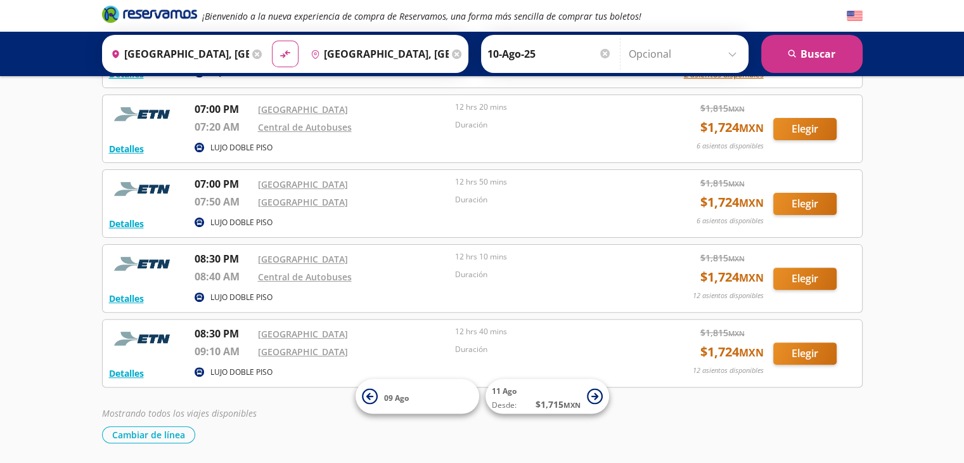
scroll to position [380, 0]
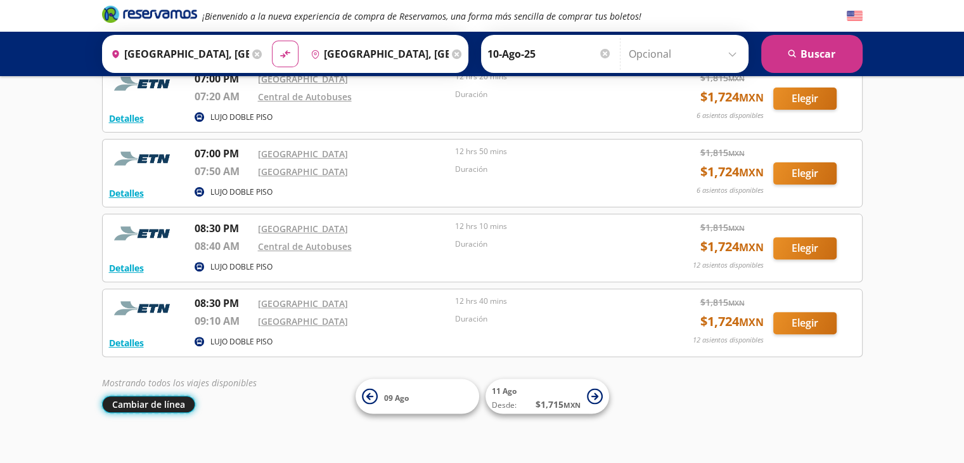
click at [167, 404] on button "Cambiar de línea" at bounding box center [148, 403] width 93 height 17
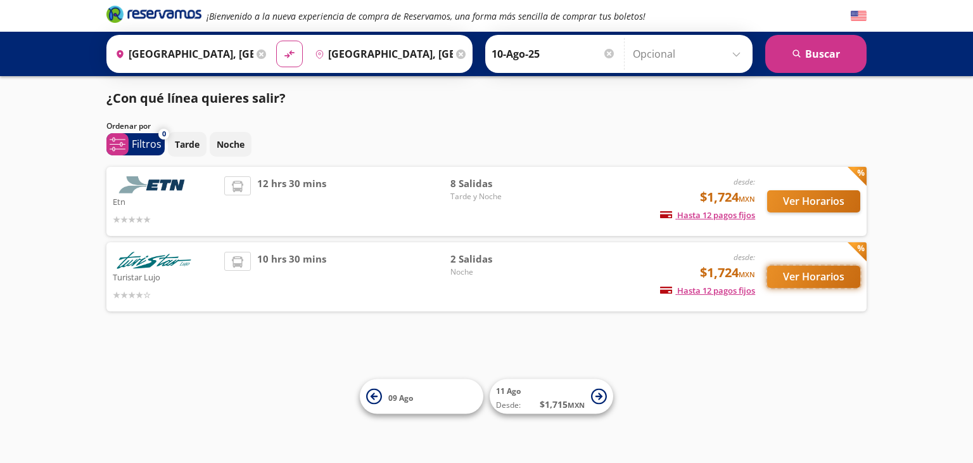
click at [809, 277] on button "Ver Horarios" at bounding box center [814, 277] width 93 height 22
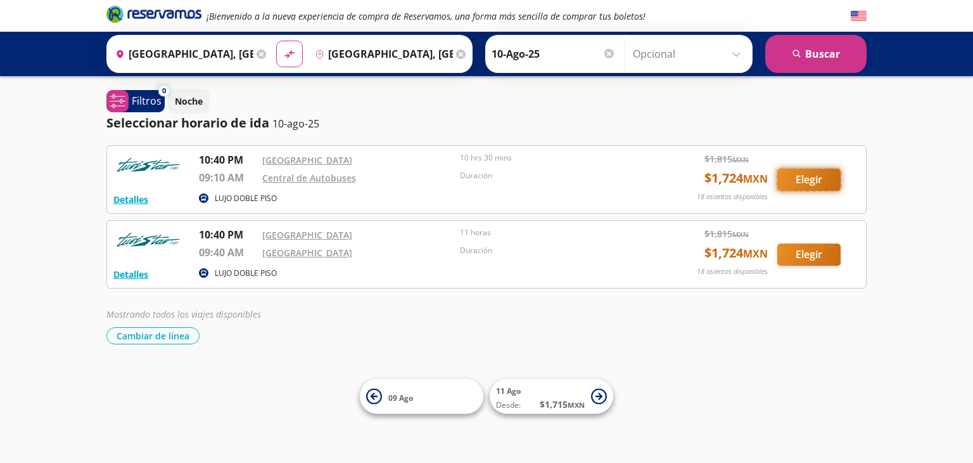
click at [799, 181] on button "Elegir" at bounding box center [809, 180] width 63 height 22
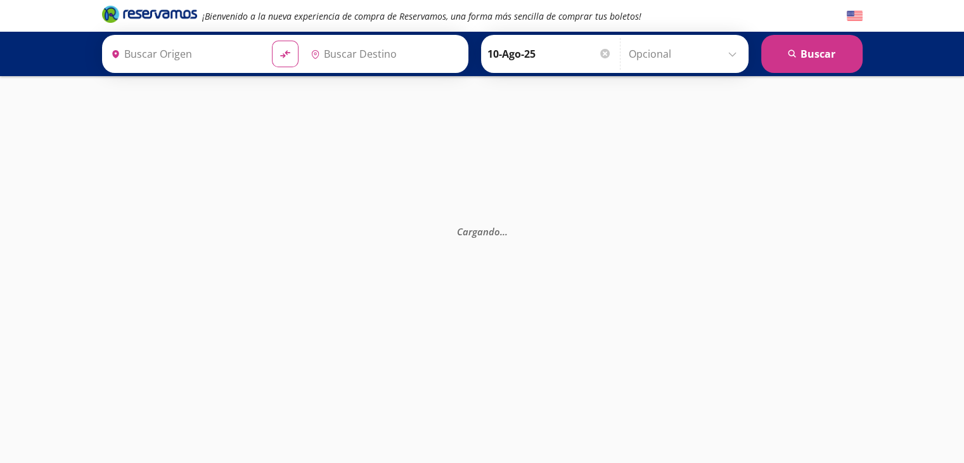
type input "[GEOGRAPHIC_DATA], [GEOGRAPHIC_DATA]"
type input "[GEOGRAPHIC_DATA], [GEOGRAPHIC_DATA][PERSON_NAME]"
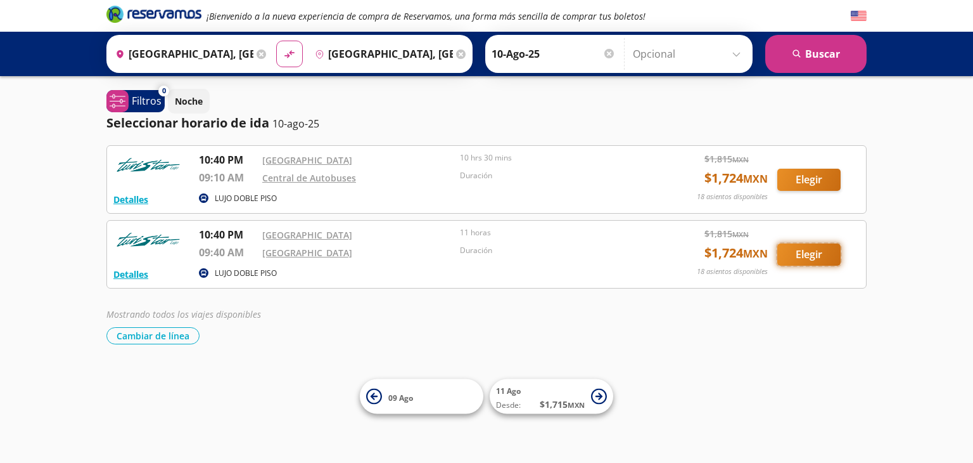
click at [799, 254] on button "Elegir" at bounding box center [809, 254] width 63 height 22
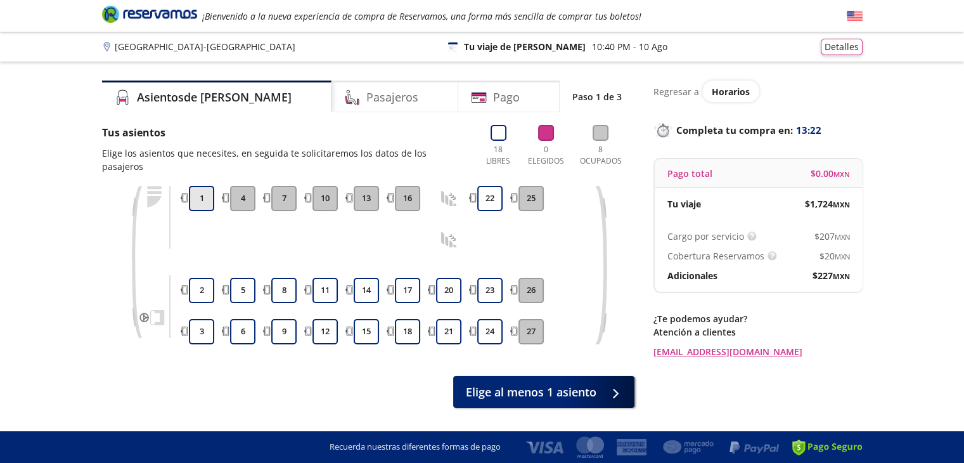
click at [205, 186] on button "1" at bounding box center [201, 198] width 25 height 25
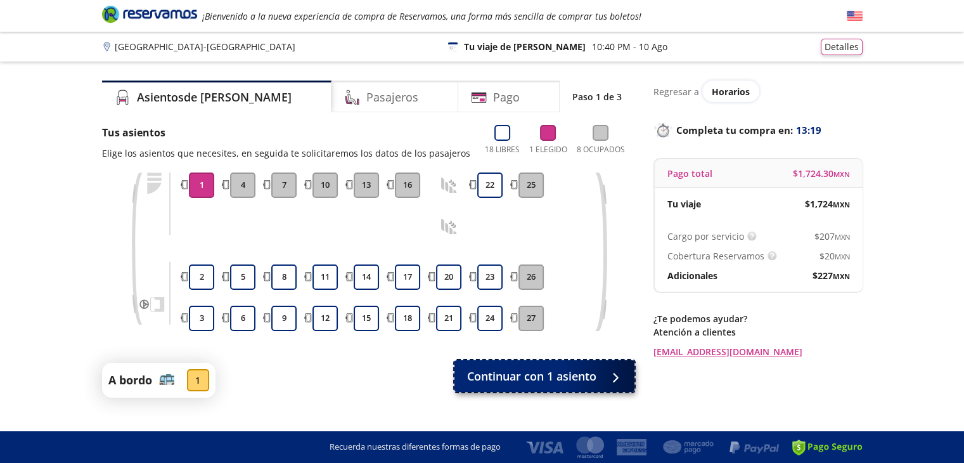
click at [535, 371] on span "Continuar con 1 asiento" at bounding box center [531, 376] width 129 height 17
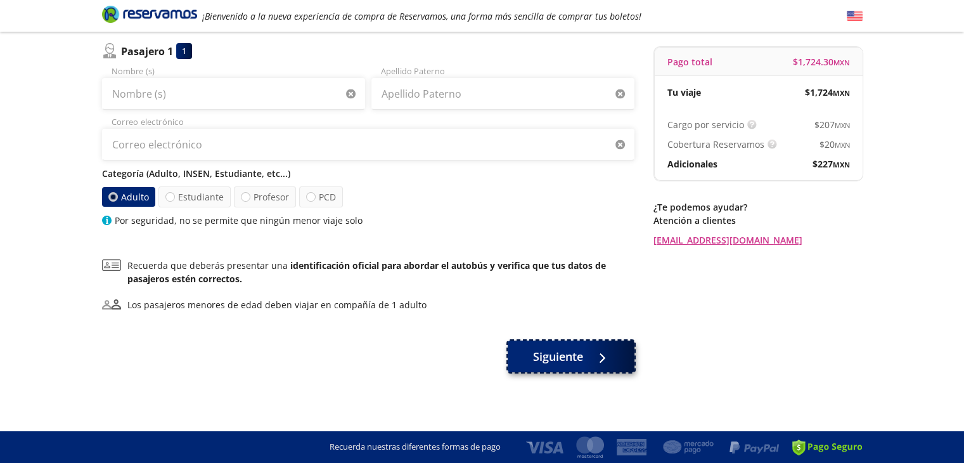
click at [560, 354] on span "Siguiente" at bounding box center [558, 356] width 50 height 17
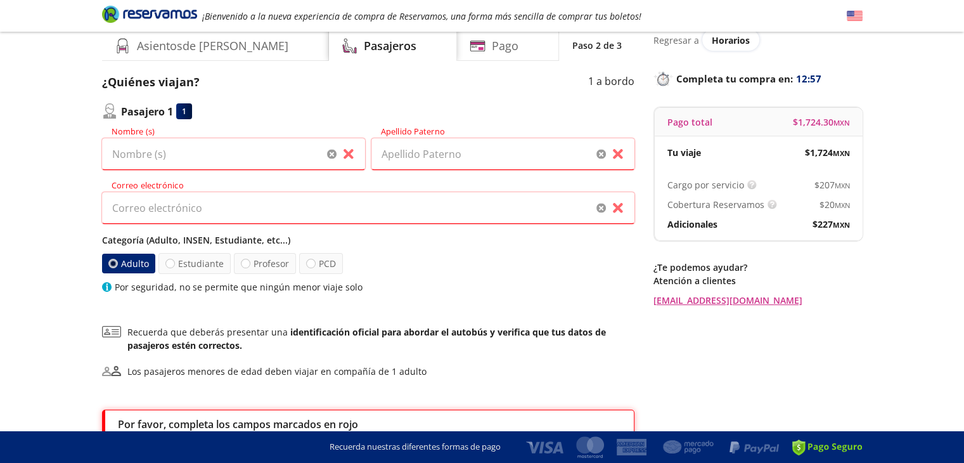
scroll to position [33, 0]
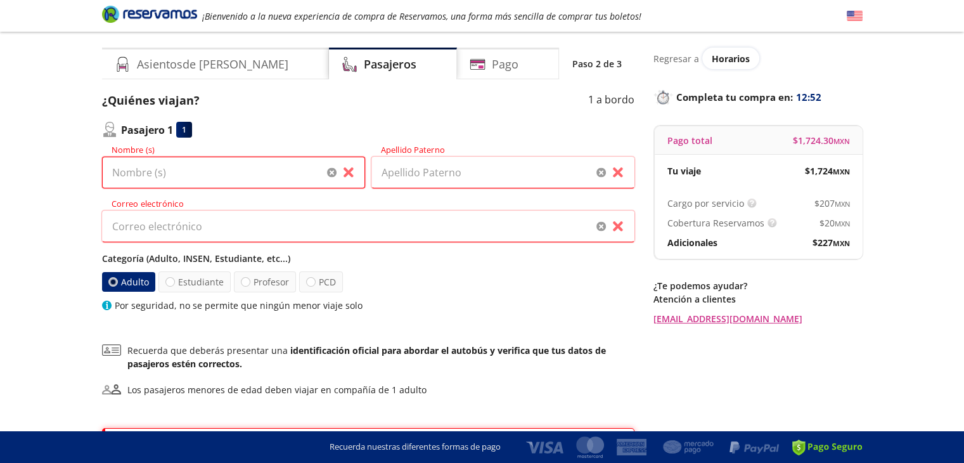
click at [251, 173] on input "Nombre (s)" at bounding box center [233, 173] width 263 height 32
type input "CESAR"
type input "[PERSON_NAME]"
type input "[EMAIL_ADDRESS][DOMAIN_NAME]"
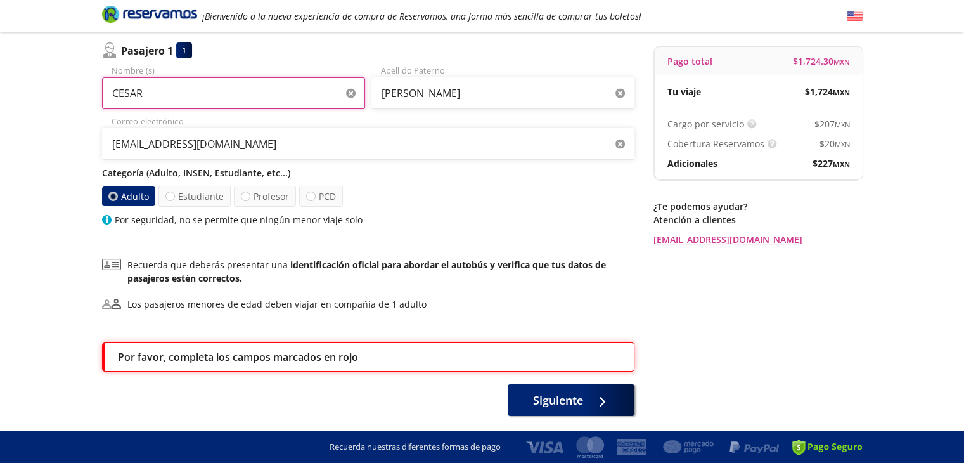
scroll to position [90, 0]
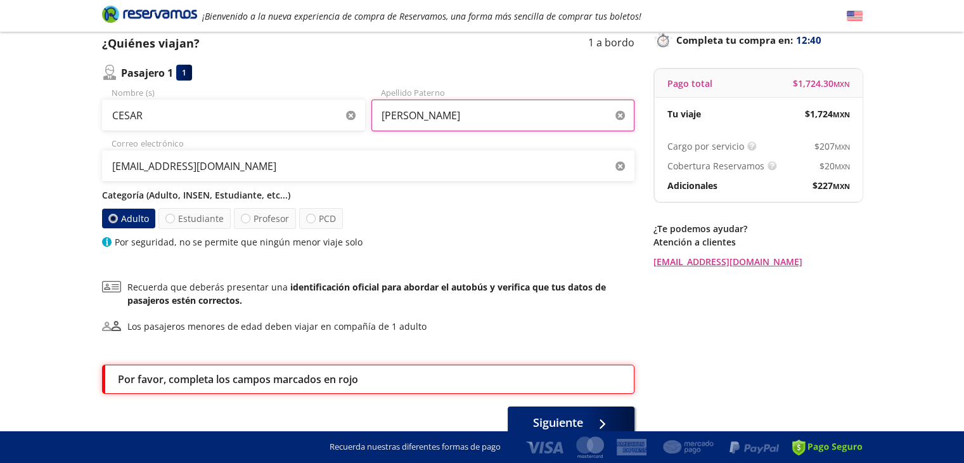
click at [466, 117] on input "[PERSON_NAME]" at bounding box center [502, 116] width 263 height 32
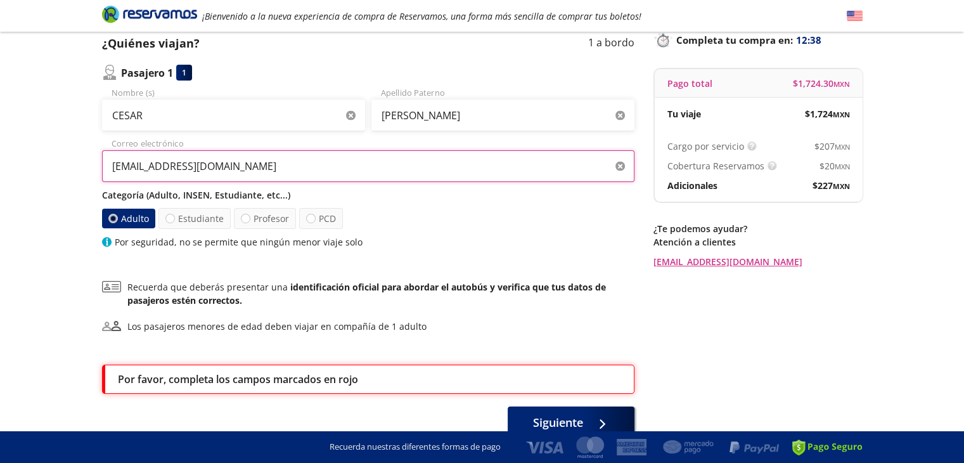
click at [299, 170] on input "[EMAIL_ADDRESS][DOMAIN_NAME]" at bounding box center [368, 166] width 532 height 32
click at [429, 233] on div "Categoría (Adulto, INSEN, Estudiante, etc...) Adulto Estudiante Profesor PCD Po…" at bounding box center [368, 218] width 532 height 60
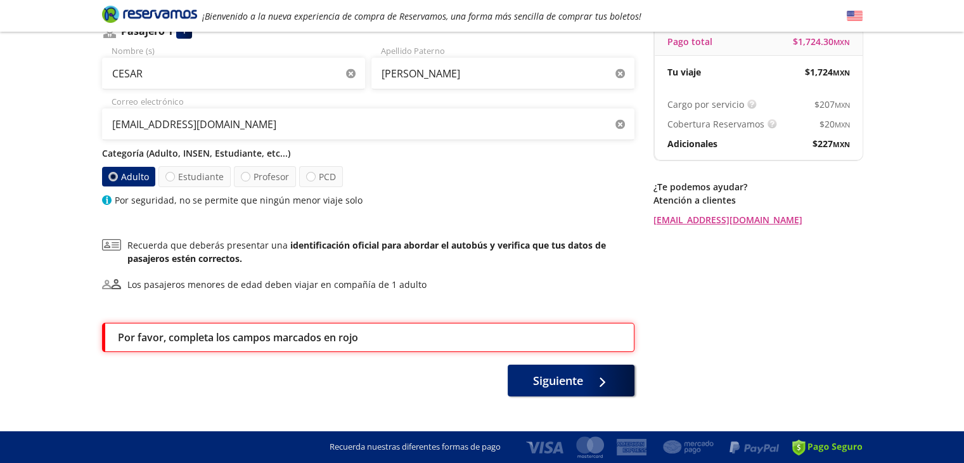
scroll to position [153, 0]
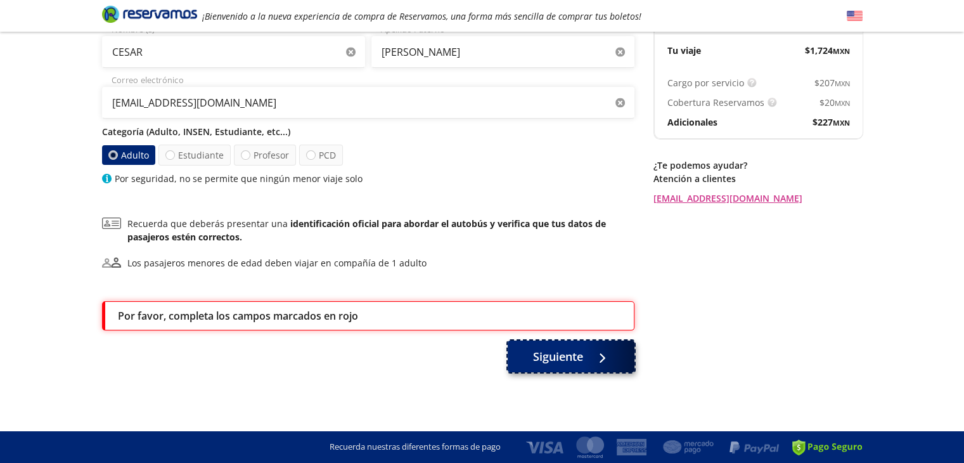
click at [566, 352] on span "Siguiente" at bounding box center [558, 356] width 50 height 17
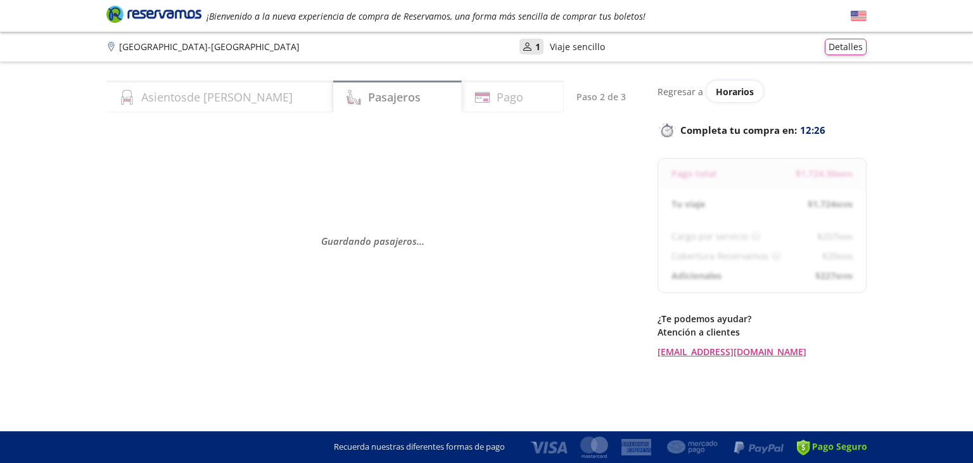
select select "MX"
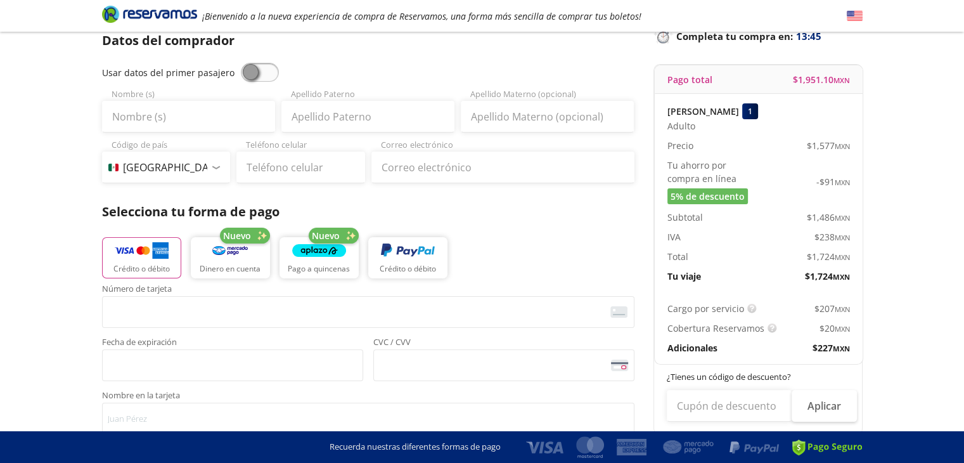
scroll to position [63, 0]
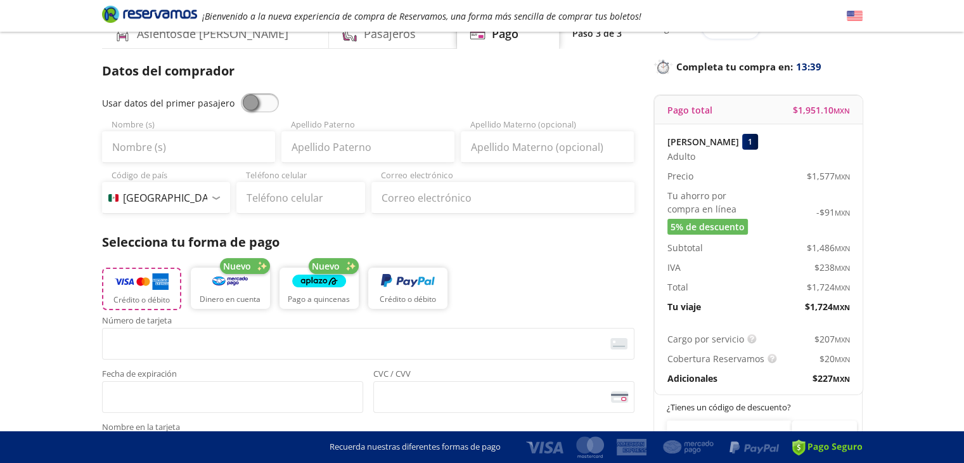
click at [150, 294] on p "Crédito o débito" at bounding box center [141, 299] width 56 height 11
click at [200, 150] on input "Nombre (s)" at bounding box center [188, 147] width 173 height 32
type input "CESAR"
click at [348, 148] on input "Apellido Paterno" at bounding box center [367, 147] width 173 height 32
type input "[PERSON_NAME]"
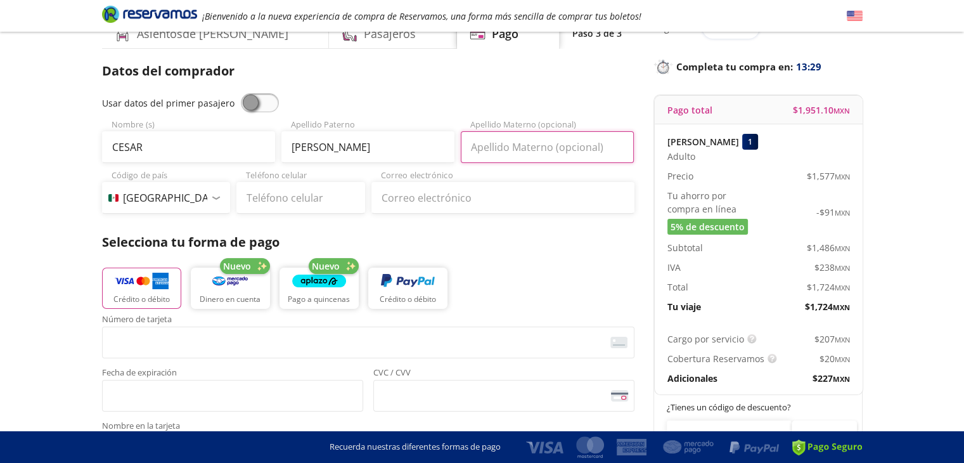
type input "[PERSON_NAME]"
type input "55 5406 6510"
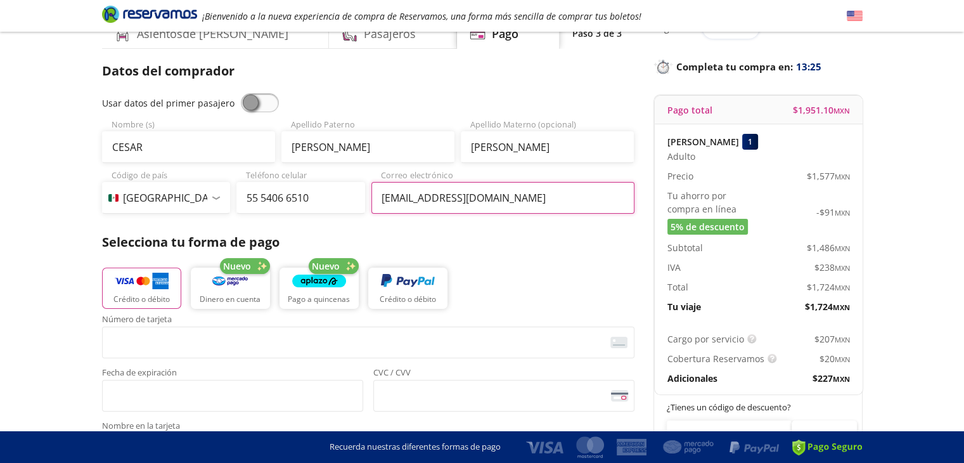
drag, startPoint x: 522, startPoint y: 203, endPoint x: 329, endPoint y: 205, distance: 192.7
click at [329, 205] on div "Código de país [GEOGRAPHIC_DATA] +1 [GEOGRAPHIC_DATA] +52 [GEOGRAPHIC_DATA] +57…" at bounding box center [368, 191] width 532 height 44
type input "[EMAIL_ADDRESS][DOMAIN_NAME]"
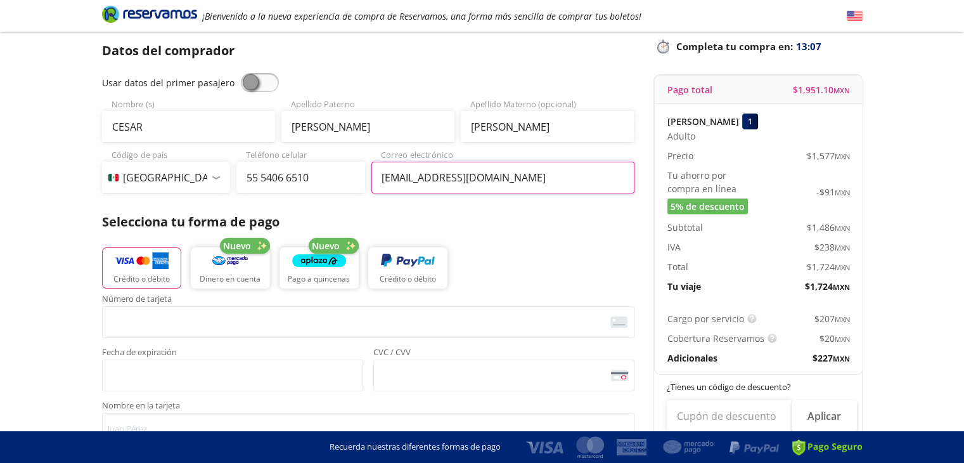
scroll to position [0, 0]
